Goal: Task Accomplishment & Management: Use online tool/utility

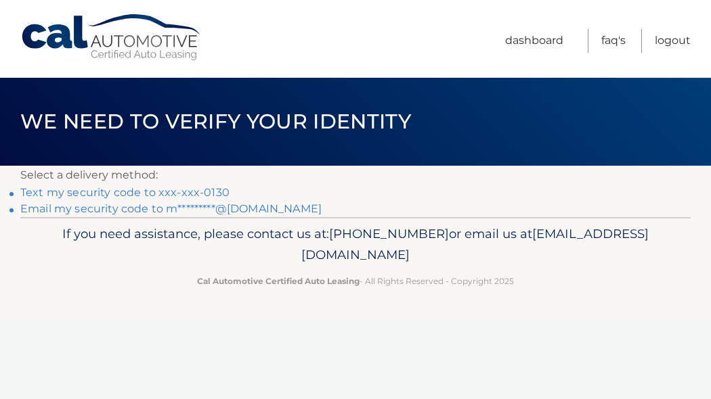
click at [204, 199] on link "Text my security code to xxx-xxx-0130" at bounding box center [124, 192] width 209 height 13
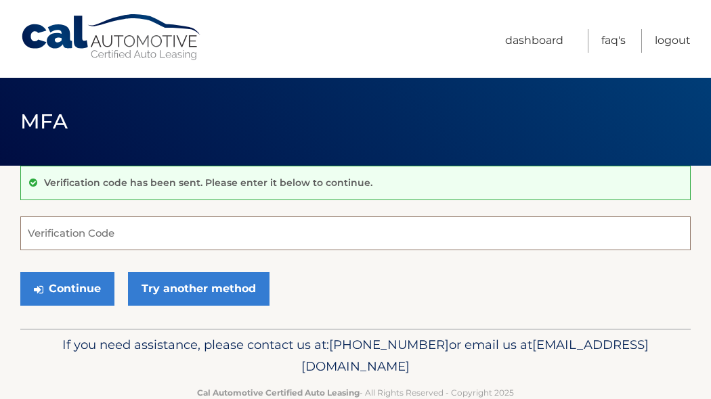
click at [201, 244] on input "Verification Code" at bounding box center [355, 234] width 670 height 34
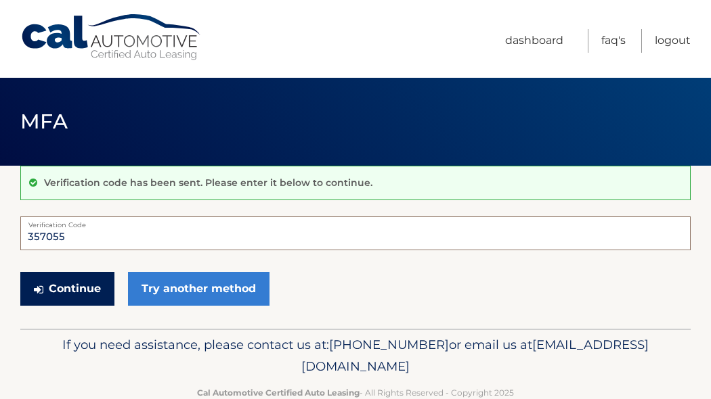
type input "357055"
click at [114, 306] on button "Continue" at bounding box center [67, 289] width 94 height 34
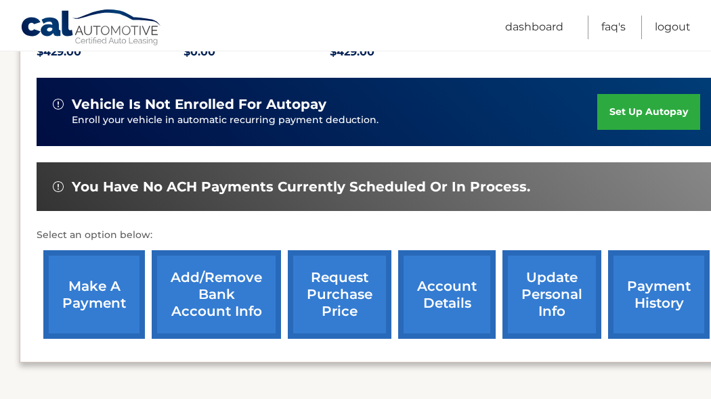
scroll to position [313, 0]
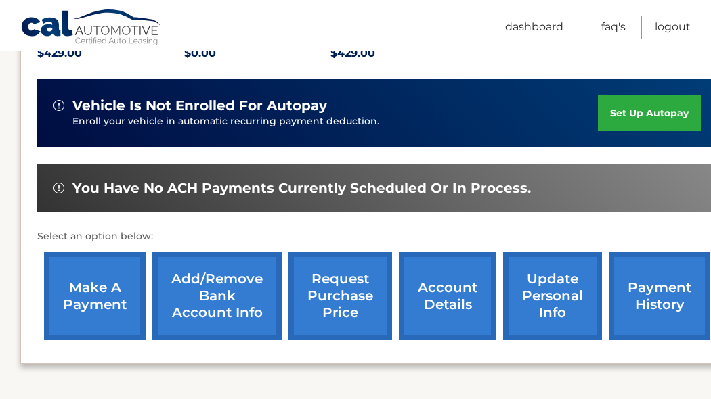
click at [120, 294] on link "make a payment" at bounding box center [95, 296] width 102 height 89
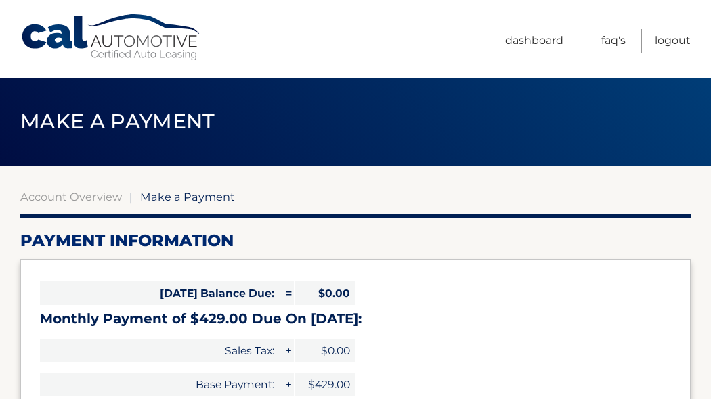
select select "OTIxNzMxMjItZmY1OS00MDQxLWI4ZGQtZGQ4Y2ZjYWU0MjE5"
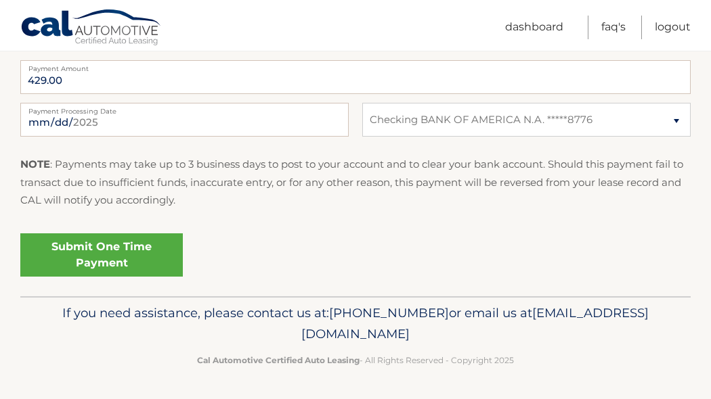
scroll to position [758, 0]
click at [183, 234] on link "Submit One Time Payment" at bounding box center [101, 255] width 162 height 43
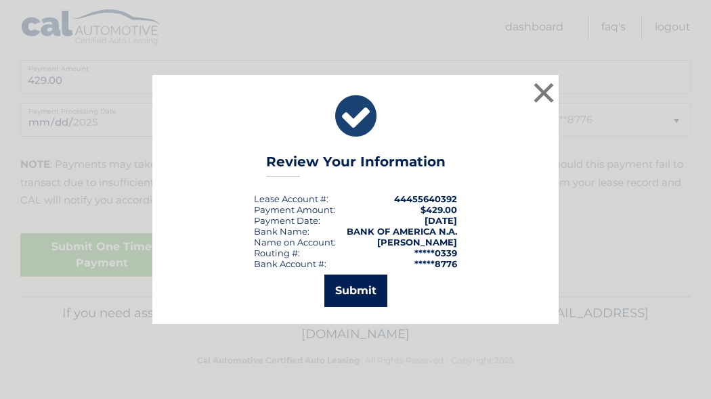
click at [361, 304] on button "Submit" at bounding box center [355, 291] width 63 height 32
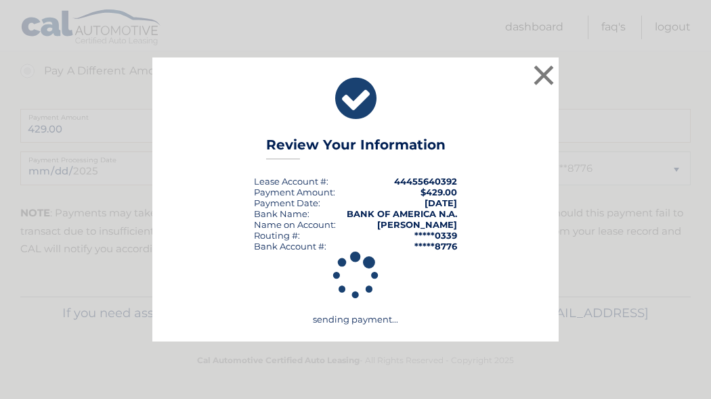
scroll to position [684, 0]
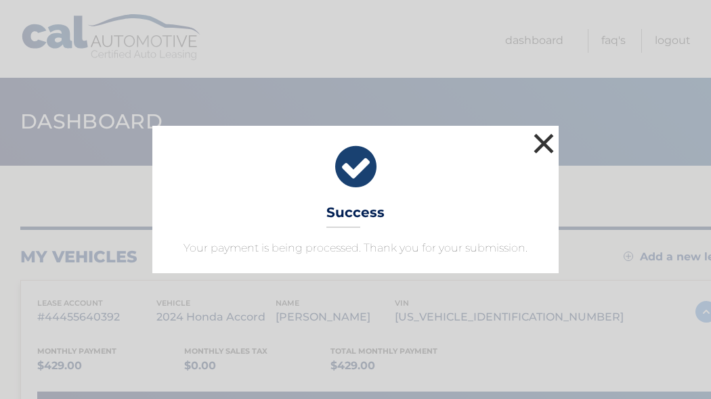
click at [544, 130] on button "×" at bounding box center [543, 143] width 27 height 27
